Goal: Find specific page/section: Find specific page/section

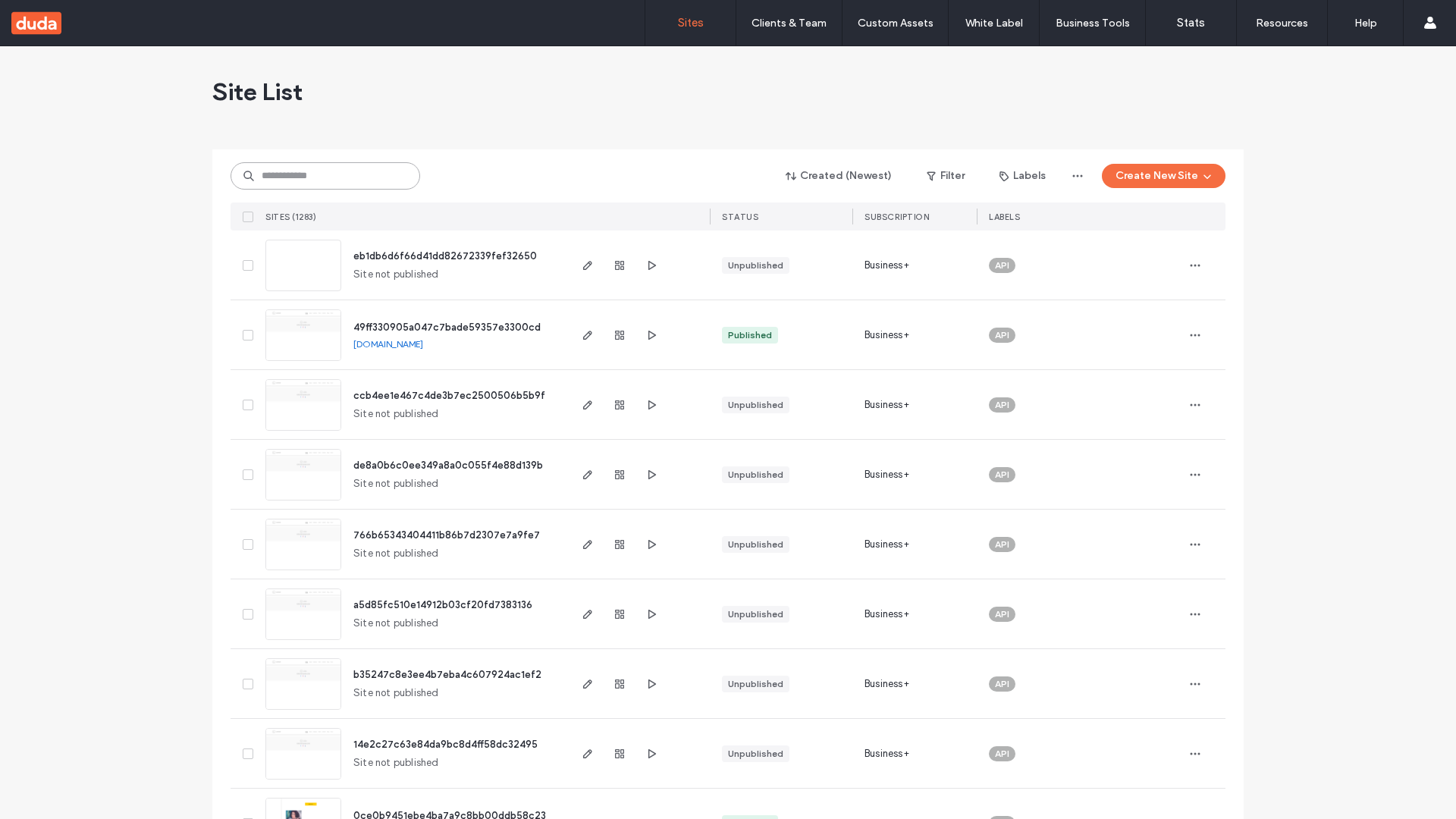
click at [325, 176] on input at bounding box center [325, 175] width 190 height 27
type input "**********"
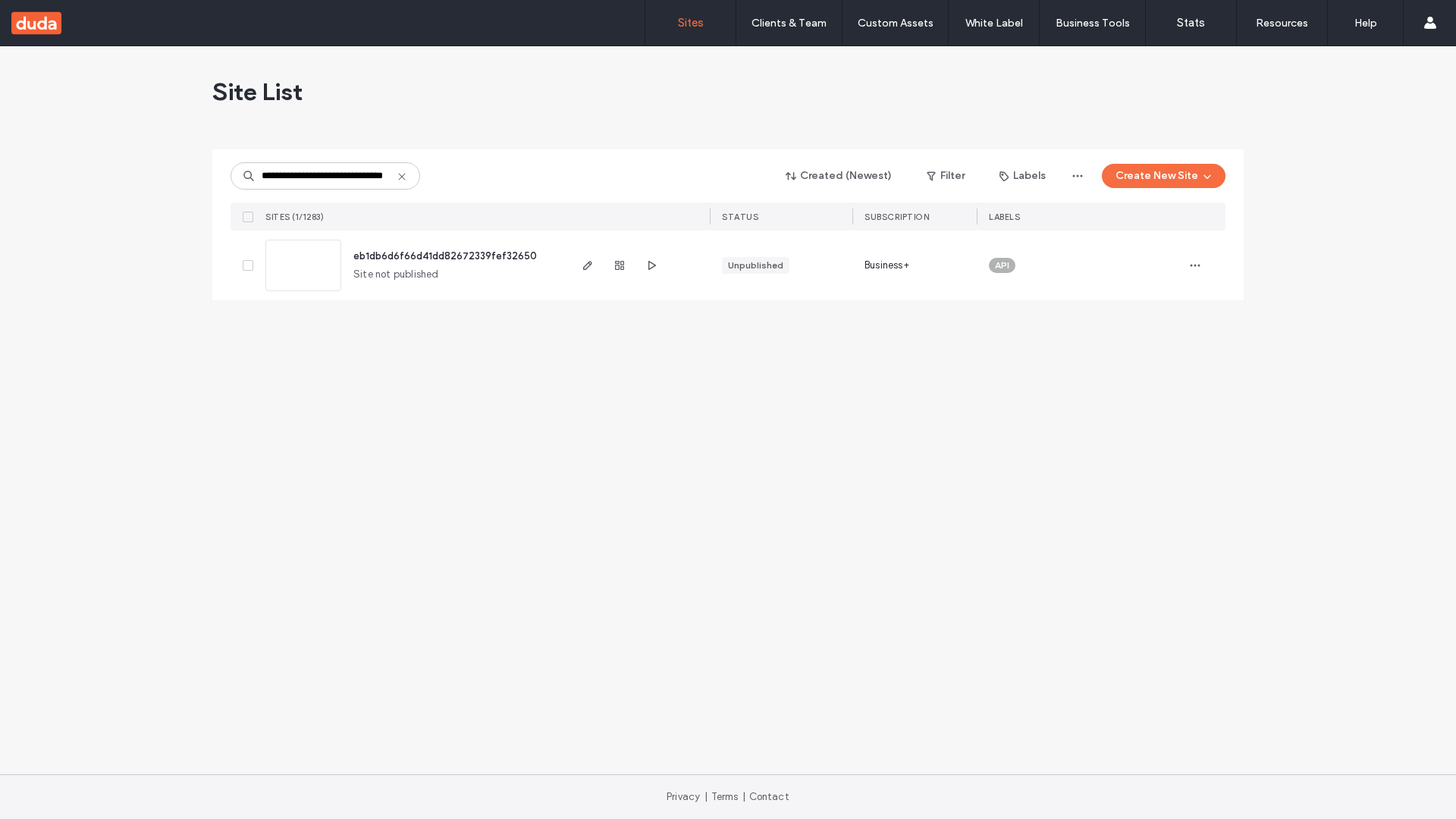
click at [445, 256] on span "eb1db6d6f66d41dd82672339fef32650" at bounding box center [445, 256] width 183 height 11
